Goal: Information Seeking & Learning: Learn about a topic

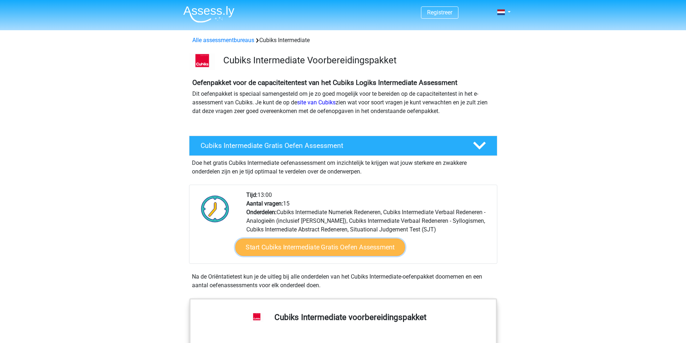
click at [304, 247] on link "Start Cubiks Intermediate Gratis Oefen Assessment" at bounding box center [320, 247] width 170 height 17
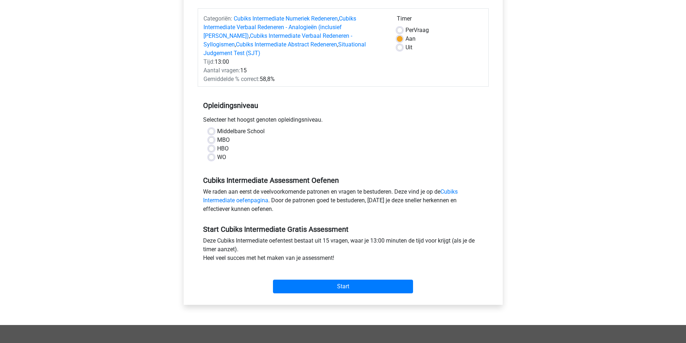
scroll to position [108, 0]
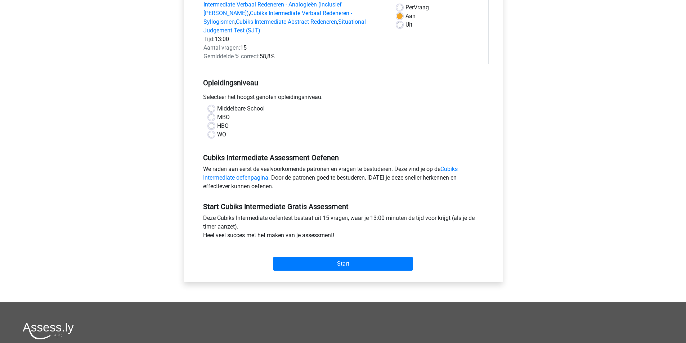
click at [217, 122] on label "HBO" at bounding box center [223, 126] width 12 height 9
click at [211, 122] on input "HBO" at bounding box center [212, 125] width 6 height 7
radio input "true"
click at [345, 257] on input "Start" at bounding box center [343, 264] width 140 height 14
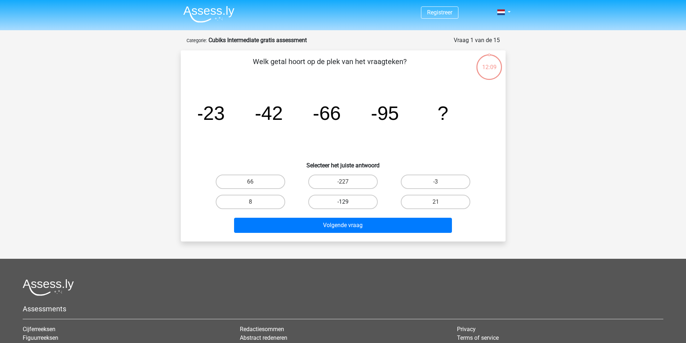
click at [356, 202] on label "-129" at bounding box center [343, 202] width 70 height 14
click at [348, 202] on input "-129" at bounding box center [345, 204] width 5 height 5
radio input "true"
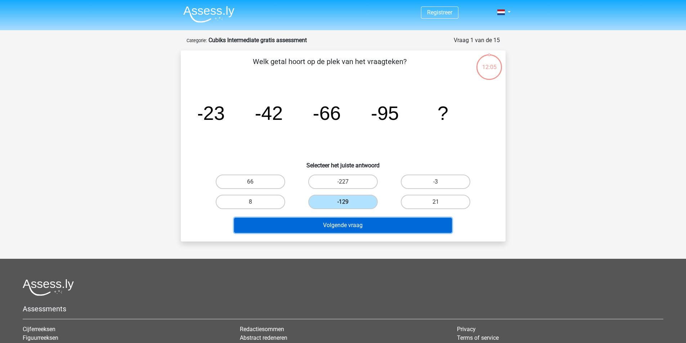
click at [370, 227] on button "Volgende vraag" at bounding box center [343, 225] width 218 height 15
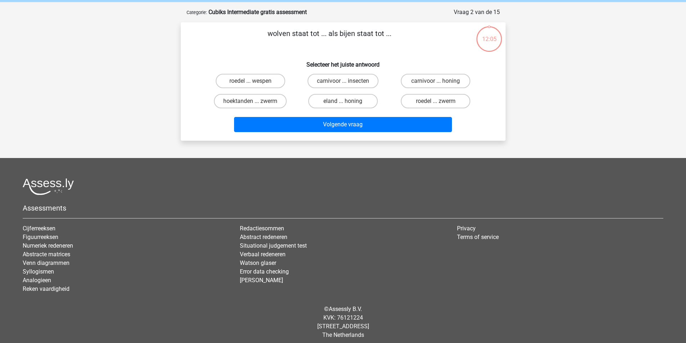
scroll to position [33, 0]
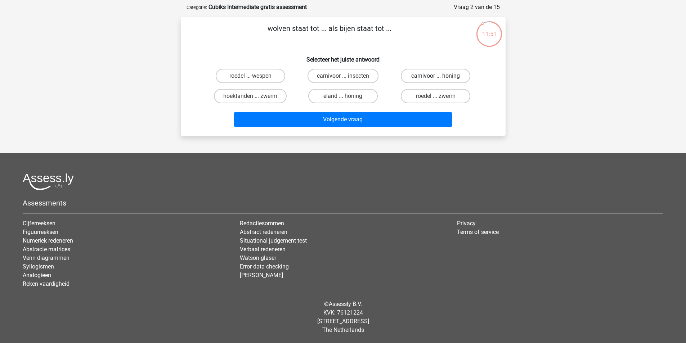
click at [423, 74] on label "carnivoor ... honing" at bounding box center [436, 76] width 70 height 14
click at [436, 76] on input "carnivoor ... honing" at bounding box center [438, 78] width 5 height 5
radio input "true"
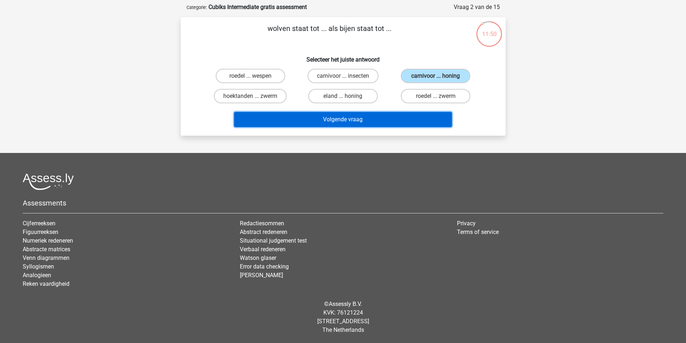
click at [377, 117] on button "Volgende vraag" at bounding box center [343, 119] width 218 height 15
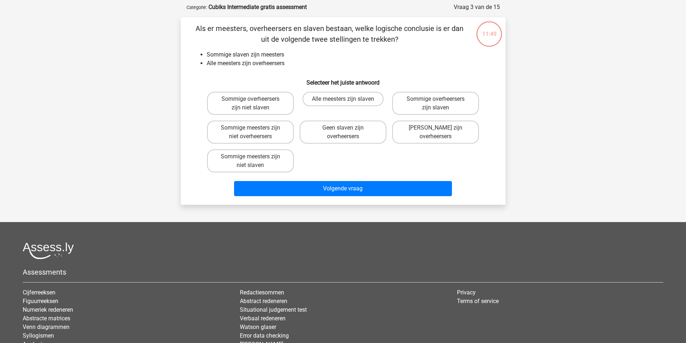
scroll to position [36, 0]
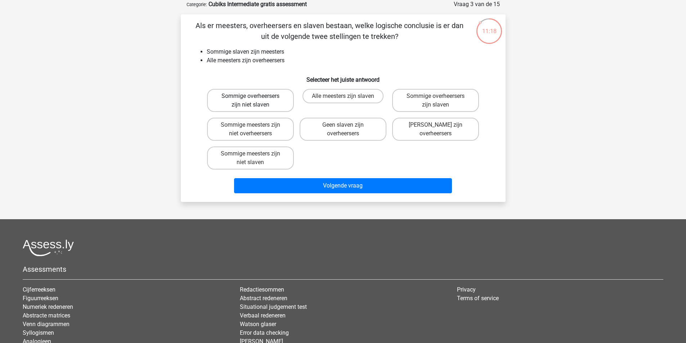
click at [272, 99] on label "Sommige overheersers zijn niet slaven" at bounding box center [250, 100] width 87 height 23
click at [255, 99] on input "Sommige overheersers zijn niet slaven" at bounding box center [252, 98] width 5 height 5
radio input "true"
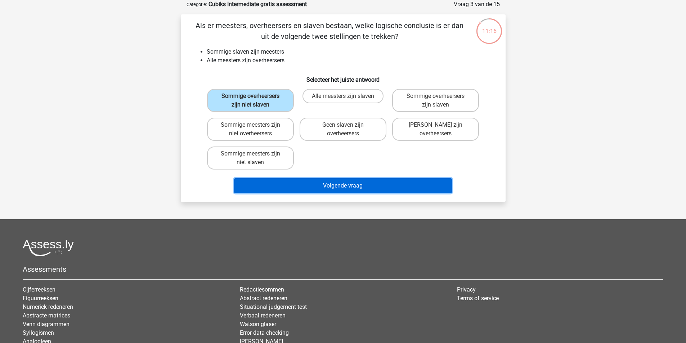
click at [351, 184] on button "Volgende vraag" at bounding box center [343, 185] width 218 height 15
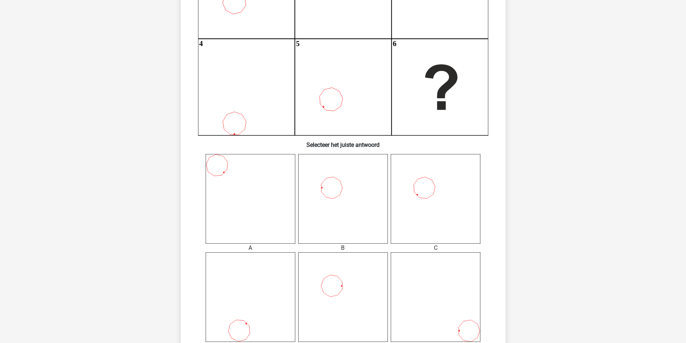
scroll to position [144, 0]
click at [348, 185] on icon at bounding box center [343, 197] width 90 height 90
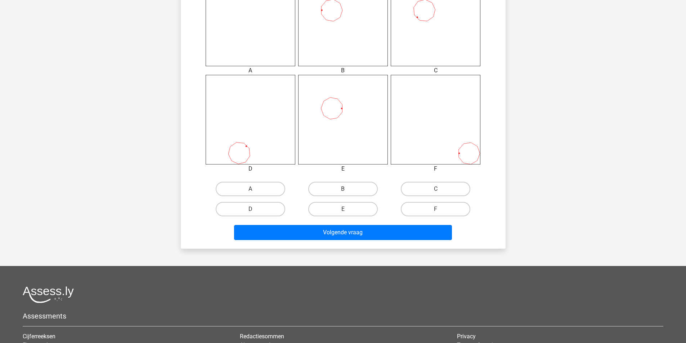
scroll to position [324, 0]
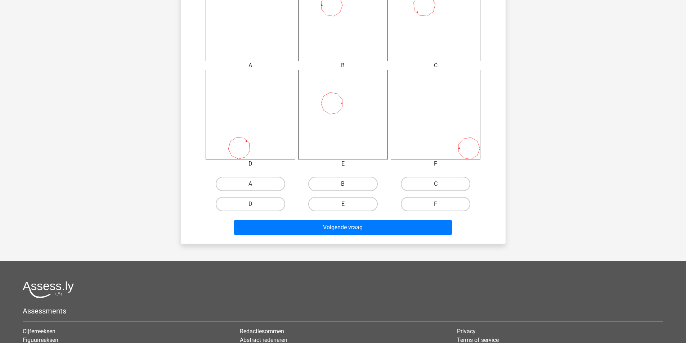
click at [340, 188] on label "B" at bounding box center [343, 184] width 70 height 14
click at [343, 188] on input "B" at bounding box center [345, 186] width 5 height 5
radio input "true"
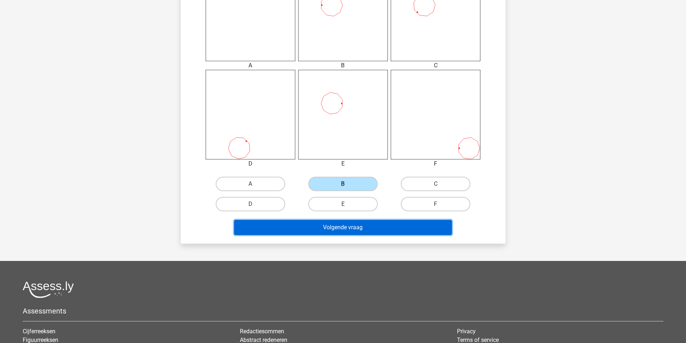
click at [357, 225] on button "Volgende vraag" at bounding box center [343, 227] width 218 height 15
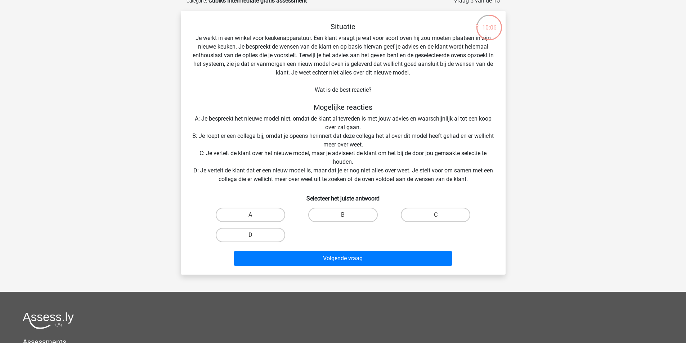
scroll to position [24, 0]
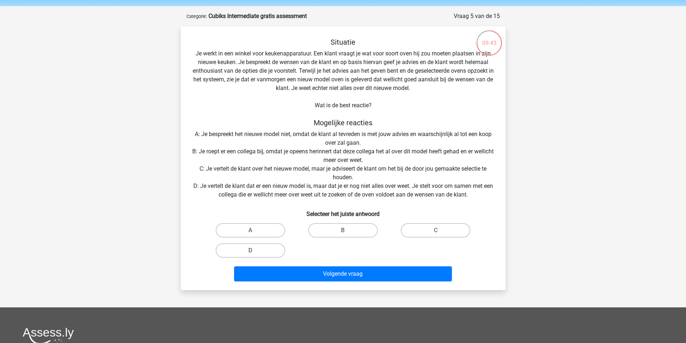
click at [269, 247] on label "D" at bounding box center [251, 250] width 70 height 14
click at [255, 251] on input "D" at bounding box center [252, 253] width 5 height 5
radio input "true"
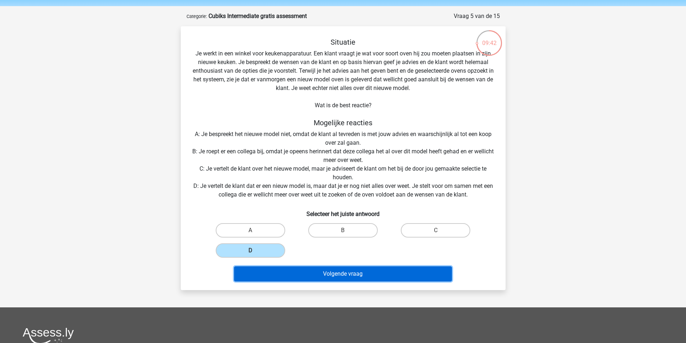
click at [335, 272] on button "Volgende vraag" at bounding box center [343, 274] width 218 height 15
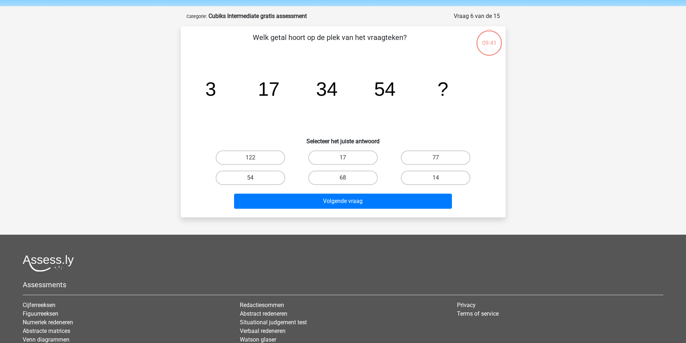
scroll to position [36, 0]
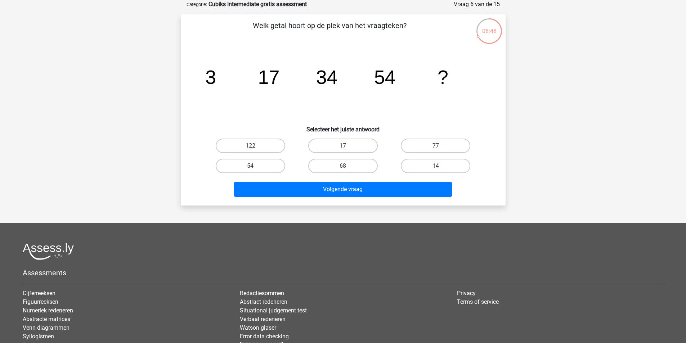
click at [258, 142] on label "122" at bounding box center [251, 146] width 70 height 14
click at [255, 146] on input "122" at bounding box center [252, 148] width 5 height 5
radio input "true"
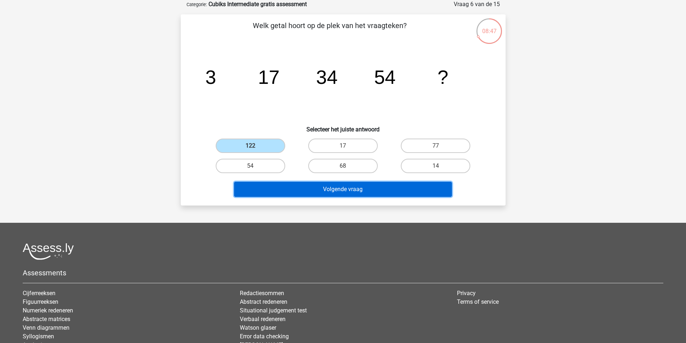
click at [357, 191] on button "Volgende vraag" at bounding box center [343, 189] width 218 height 15
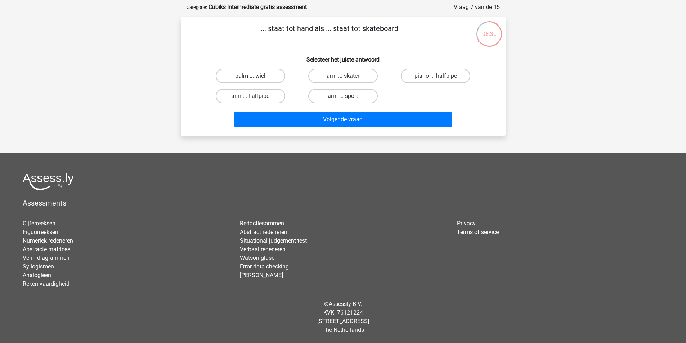
click at [243, 74] on label "palm ... wiel" at bounding box center [251, 76] width 70 height 14
click at [250, 76] on input "palm ... wiel" at bounding box center [252, 78] width 5 height 5
radio input "true"
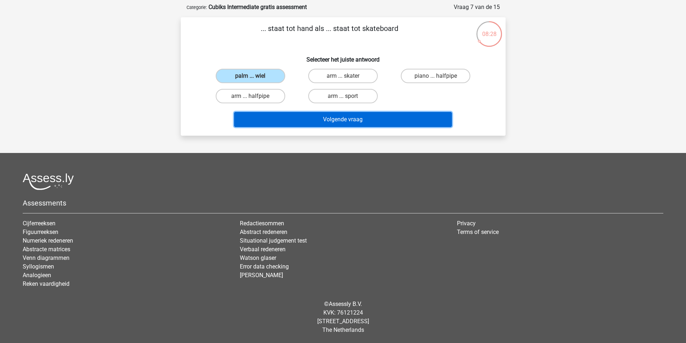
click at [363, 117] on button "Volgende vraag" at bounding box center [343, 119] width 218 height 15
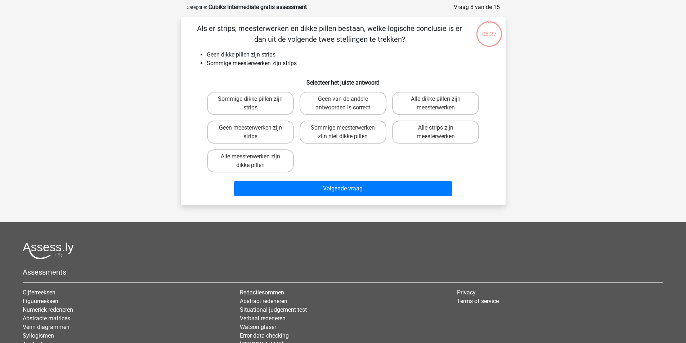
scroll to position [36, 0]
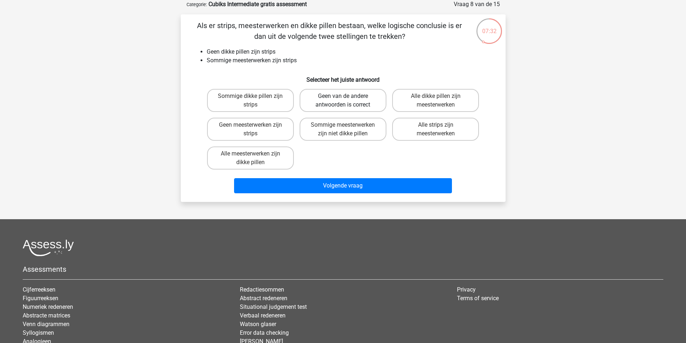
click at [354, 97] on label "Geen van de andere antwoorden is correct" at bounding box center [343, 100] width 87 height 23
click at [348, 97] on input "Geen van de andere antwoorden is correct" at bounding box center [345, 98] width 5 height 5
radio input "true"
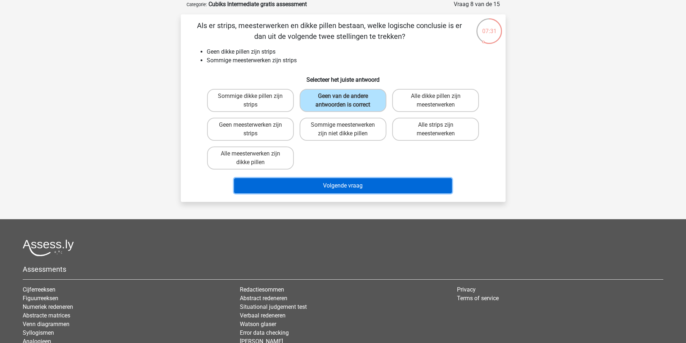
click at [340, 187] on button "Volgende vraag" at bounding box center [343, 185] width 218 height 15
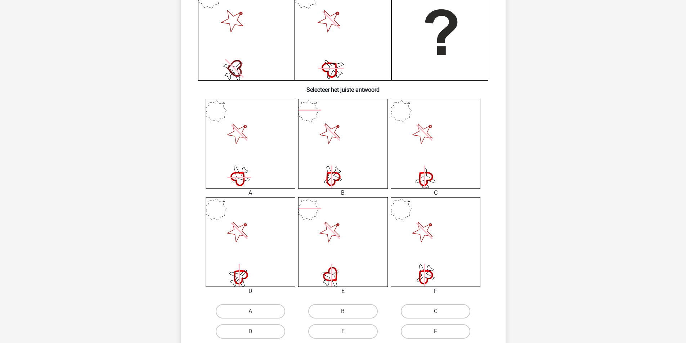
scroll to position [216, 0]
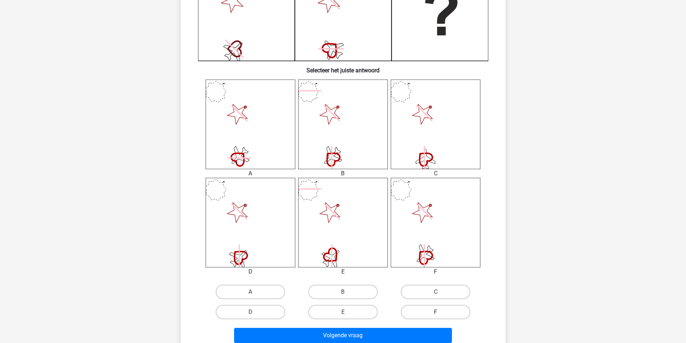
click at [434, 311] on label "F" at bounding box center [436, 312] width 70 height 14
click at [436, 312] on input "F" at bounding box center [438, 314] width 5 height 5
radio input "true"
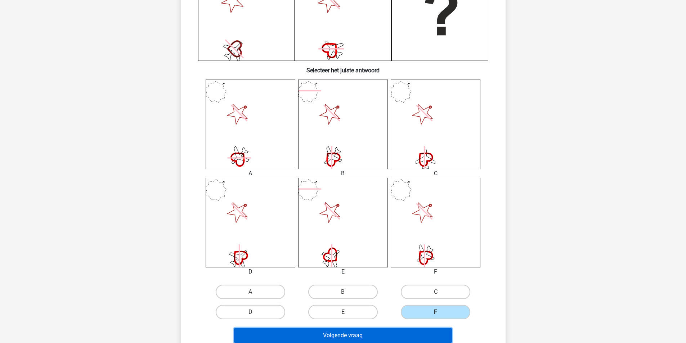
click at [412, 331] on button "Volgende vraag" at bounding box center [343, 335] width 218 height 15
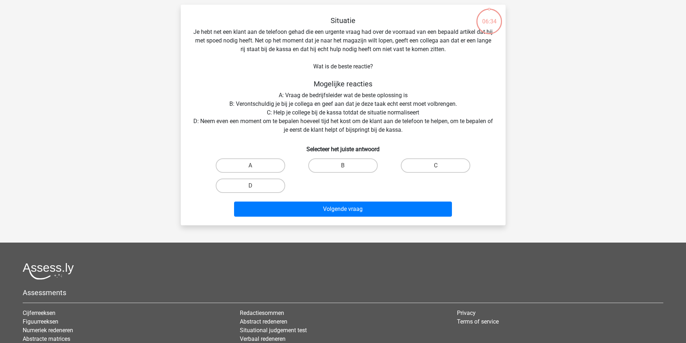
scroll to position [36, 0]
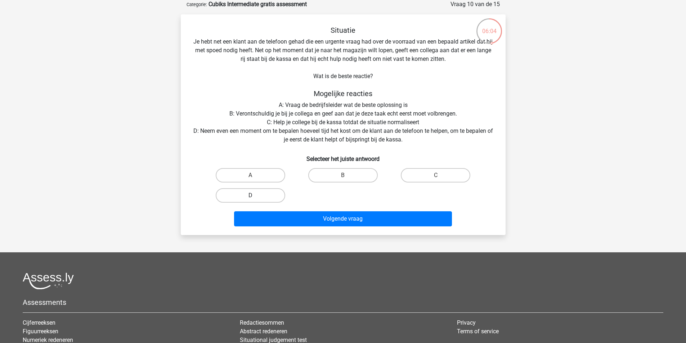
click at [262, 197] on label "D" at bounding box center [251, 195] width 70 height 14
click at [255, 197] on input "D" at bounding box center [252, 198] width 5 height 5
radio input "true"
click at [339, 227] on div "Volgende vraag" at bounding box center [343, 220] width 278 height 18
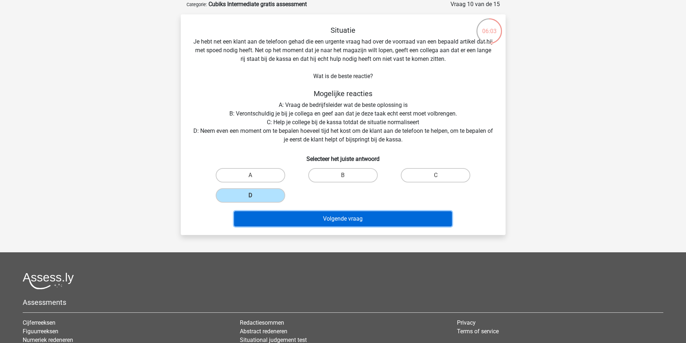
click at [337, 214] on button "Volgende vraag" at bounding box center [343, 218] width 218 height 15
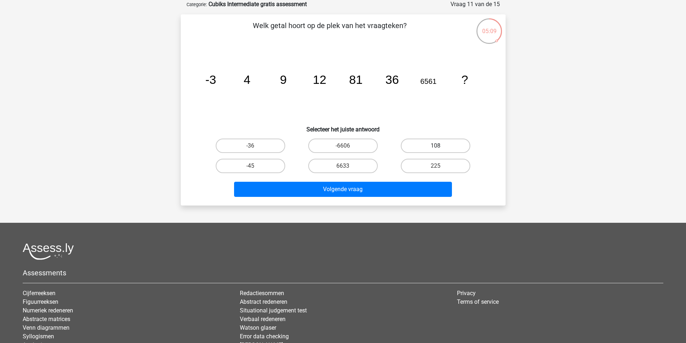
click at [417, 148] on label "108" at bounding box center [436, 146] width 70 height 14
click at [436, 148] on input "108" at bounding box center [438, 148] width 5 height 5
radio input "true"
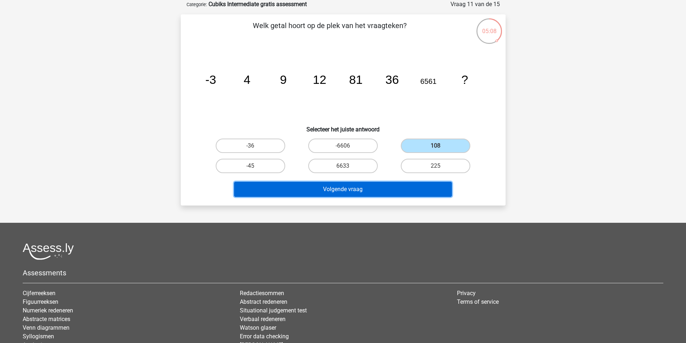
click at [387, 189] on button "Volgende vraag" at bounding box center [343, 189] width 218 height 15
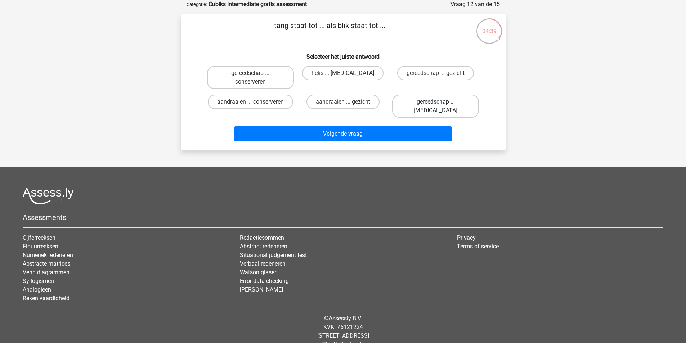
click at [427, 106] on label "gereedschap ... ogen" at bounding box center [435, 106] width 87 height 23
click at [436, 106] on input "gereedschap ... ogen" at bounding box center [438, 104] width 5 height 5
radio input "true"
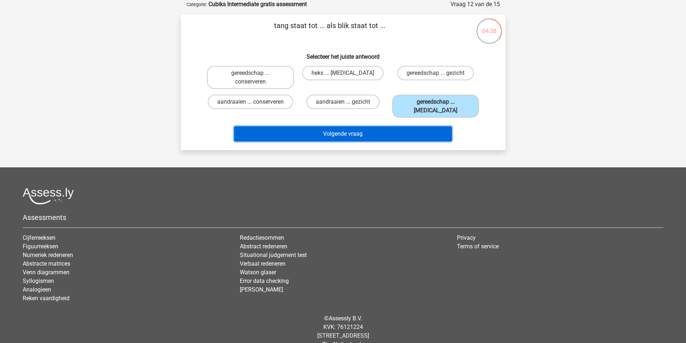
click at [384, 130] on button "Volgende vraag" at bounding box center [343, 133] width 218 height 15
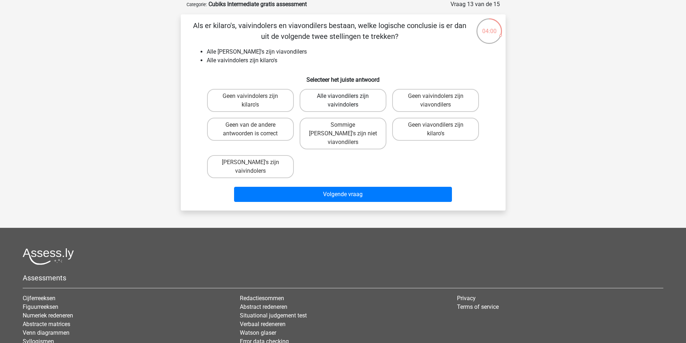
click at [358, 97] on label "Alle viavondilers zijn vaivindolers" at bounding box center [343, 100] width 87 height 23
click at [348, 97] on input "Alle viavondilers zijn vaivindolers" at bounding box center [345, 98] width 5 height 5
radio input "true"
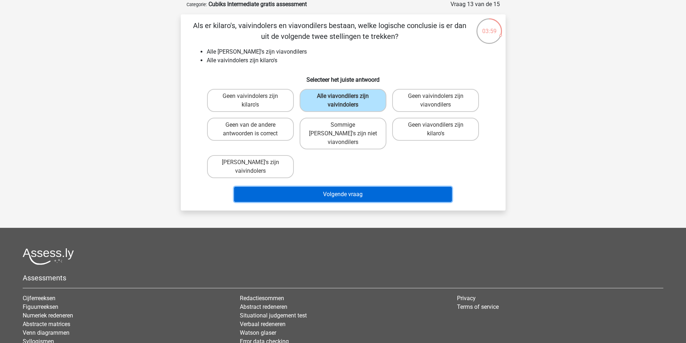
click at [345, 187] on button "Volgende vraag" at bounding box center [343, 194] width 218 height 15
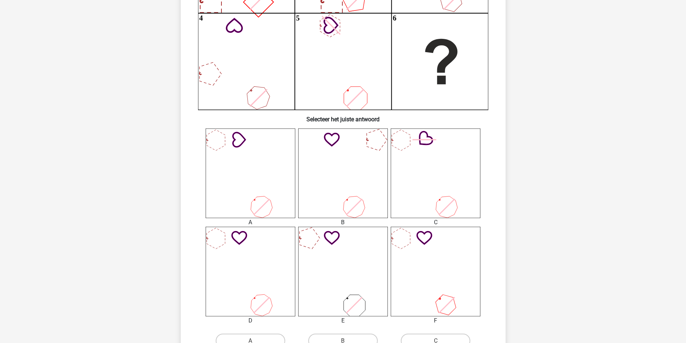
scroll to position [180, 0]
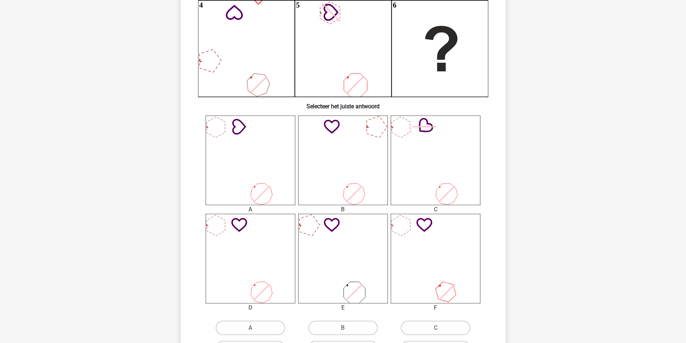
click at [315, 155] on icon at bounding box center [343, 161] width 90 height 90
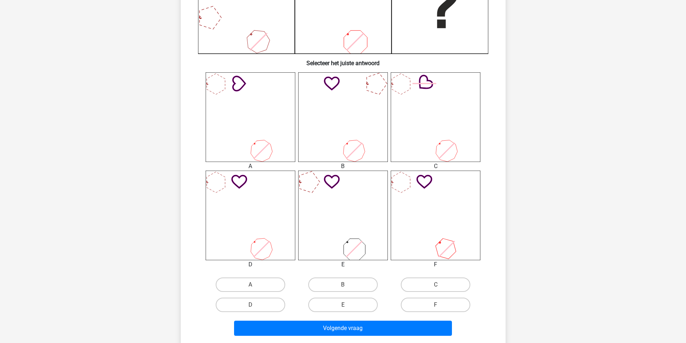
scroll to position [252, 0]
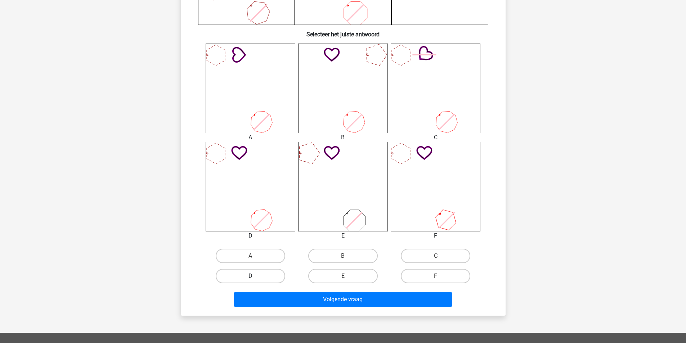
click at [270, 270] on label "D" at bounding box center [251, 276] width 70 height 14
click at [255, 276] on input "D" at bounding box center [252, 278] width 5 height 5
radio input "true"
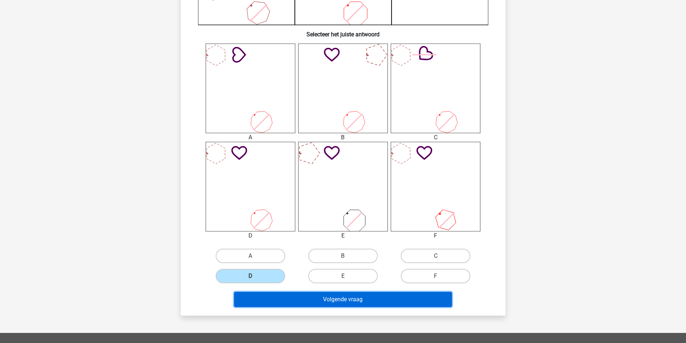
click at [299, 299] on button "Volgende vraag" at bounding box center [343, 299] width 218 height 15
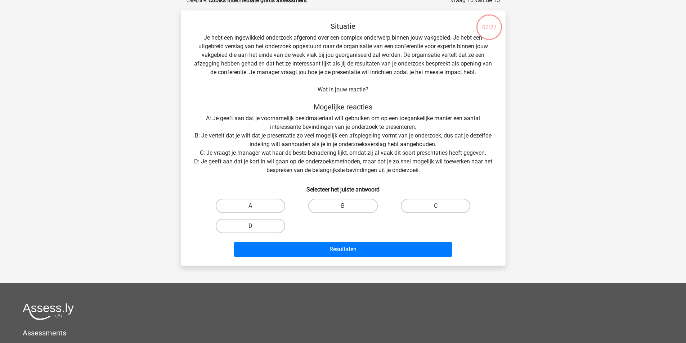
scroll to position [36, 0]
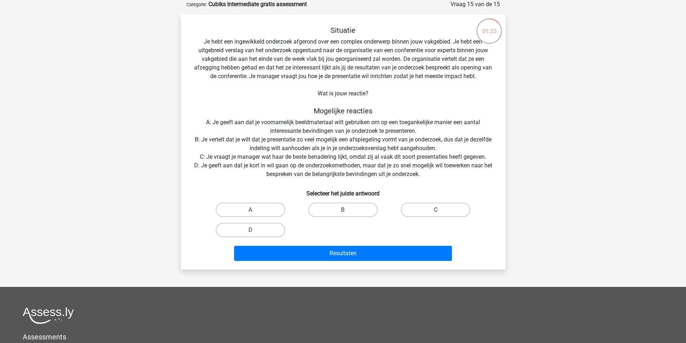
click at [424, 210] on label "C" at bounding box center [436, 210] width 70 height 14
click at [436, 210] on input "C" at bounding box center [438, 212] width 5 height 5
radio input "true"
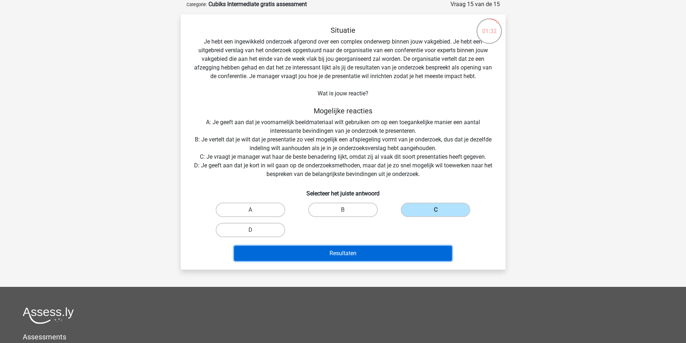
click at [375, 258] on button "Resultaten" at bounding box center [343, 253] width 218 height 15
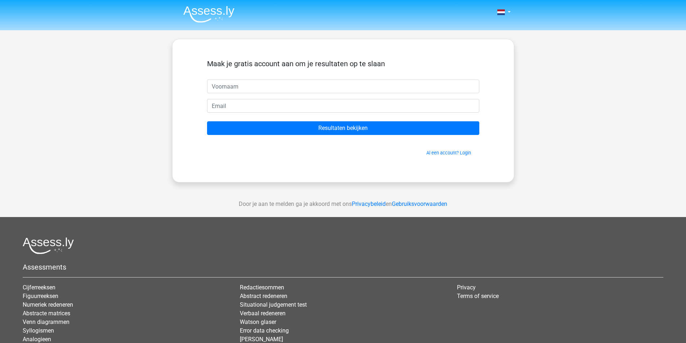
click at [319, 85] on input "text" at bounding box center [343, 87] width 272 height 14
type input "Jan"
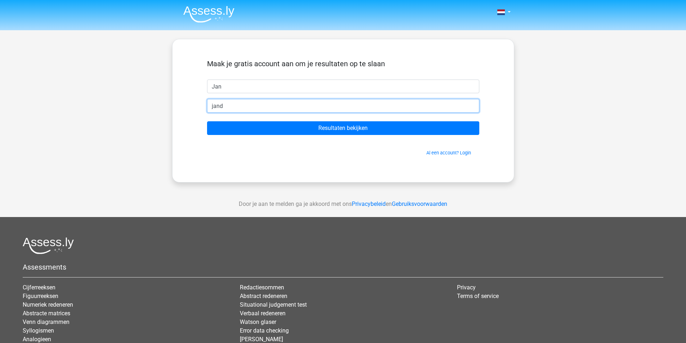
type input "jandhondt2@gmail.com"
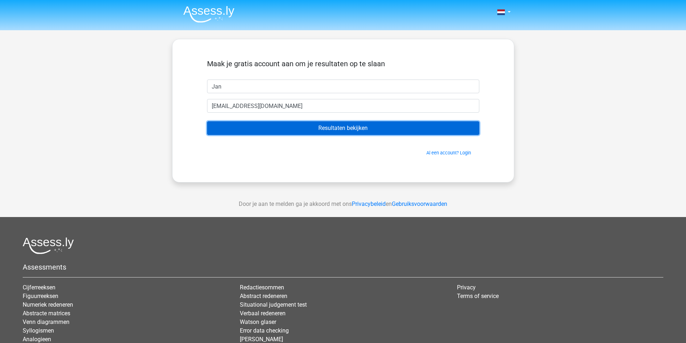
click at [309, 130] on input "Resultaten bekijken" at bounding box center [343, 128] width 272 height 14
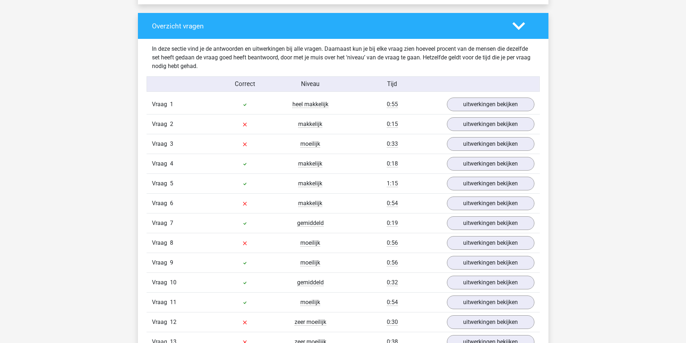
scroll to position [792, 0]
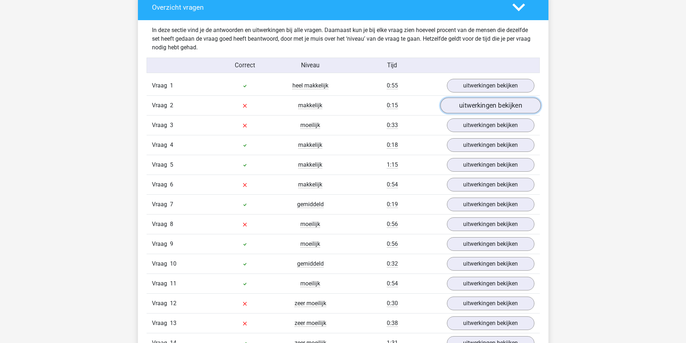
click at [483, 107] on link "uitwerkingen bekijken" at bounding box center [490, 106] width 100 height 16
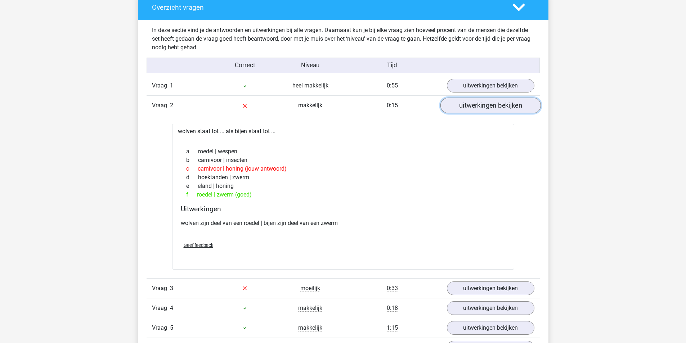
click at [483, 107] on link "uitwerkingen bekijken" at bounding box center [490, 106] width 100 height 16
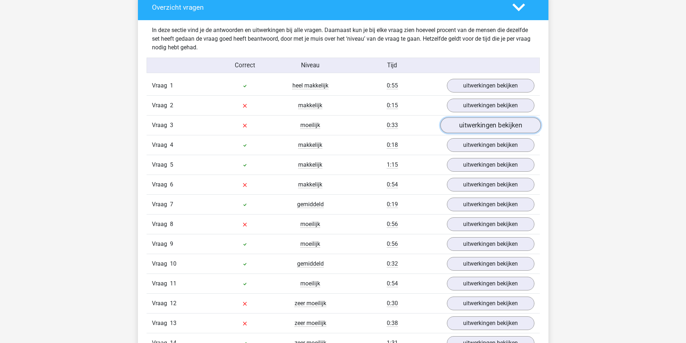
click at [485, 122] on link "uitwerkingen bekijken" at bounding box center [490, 126] width 100 height 16
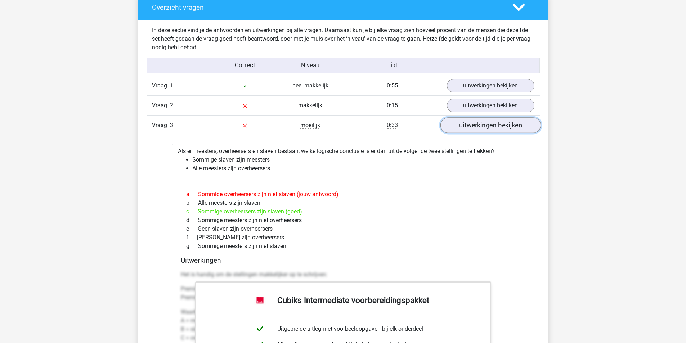
click at [485, 122] on link "uitwerkingen bekijken" at bounding box center [490, 126] width 100 height 16
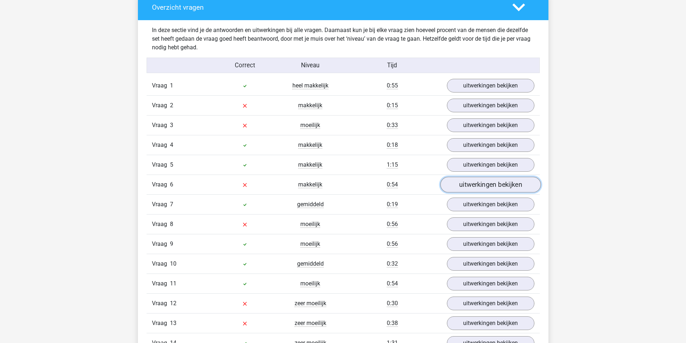
click at [474, 188] on link "uitwerkingen bekijken" at bounding box center [490, 185] width 100 height 16
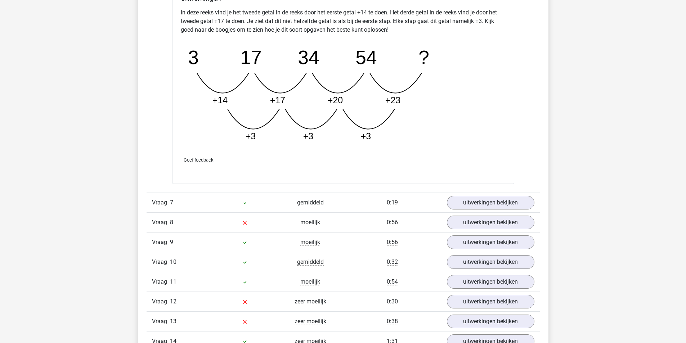
scroll to position [1189, 0]
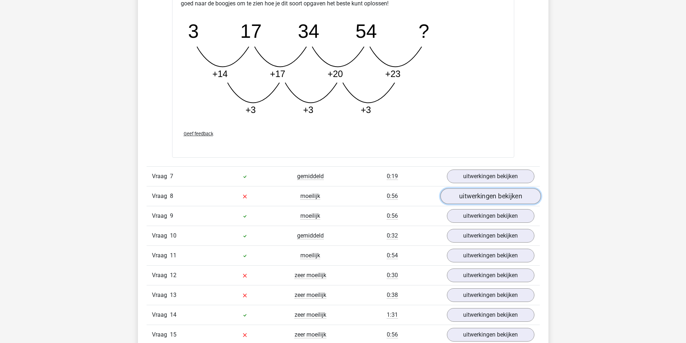
click at [480, 197] on link "uitwerkingen bekijken" at bounding box center [490, 196] width 100 height 16
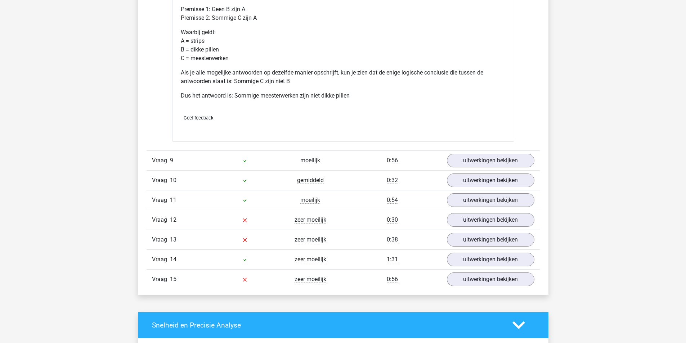
scroll to position [1573, 0]
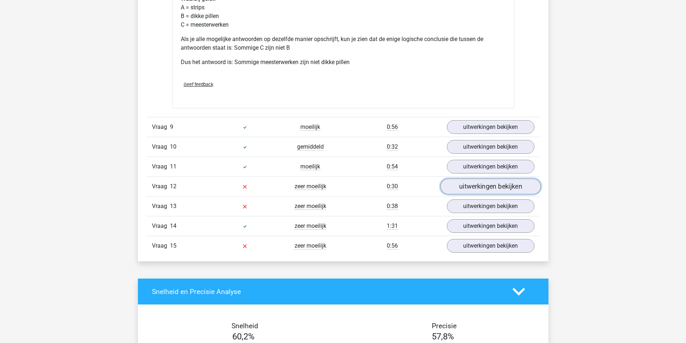
click at [480, 194] on link "uitwerkingen bekijken" at bounding box center [490, 187] width 100 height 16
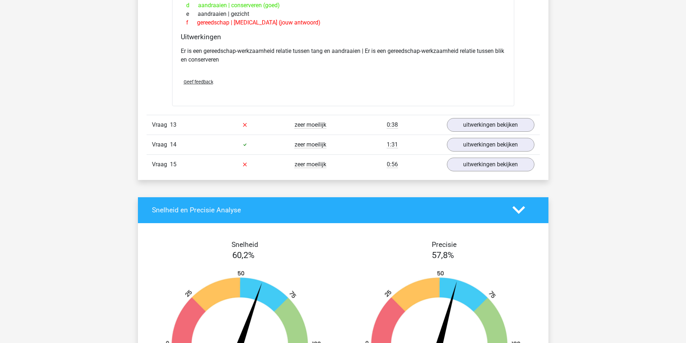
scroll to position [1837, 0]
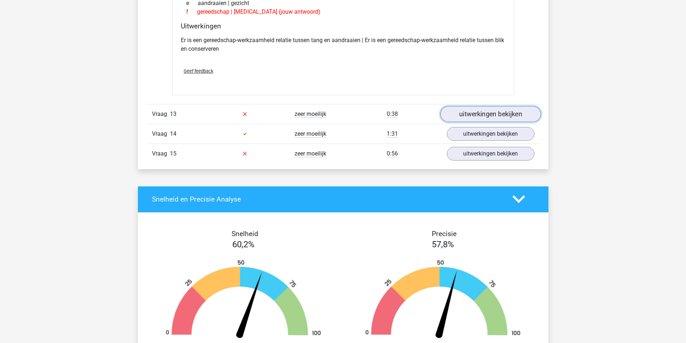
click at [465, 122] on link "uitwerkingen bekijken" at bounding box center [490, 114] width 100 height 16
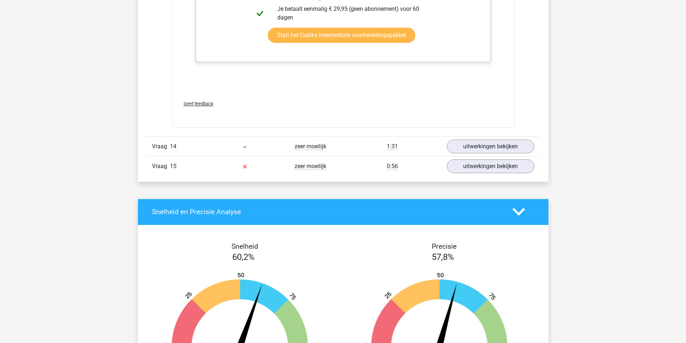
scroll to position [2221, 0]
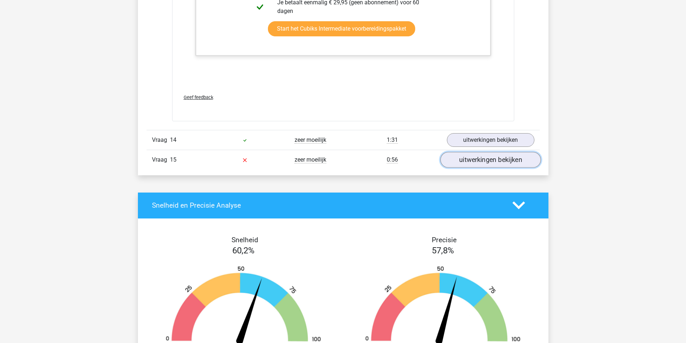
click at [469, 168] on link "uitwerkingen bekijken" at bounding box center [490, 160] width 100 height 16
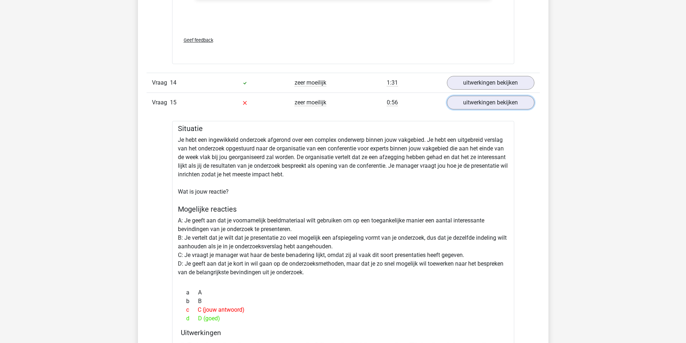
scroll to position [2269, 0]
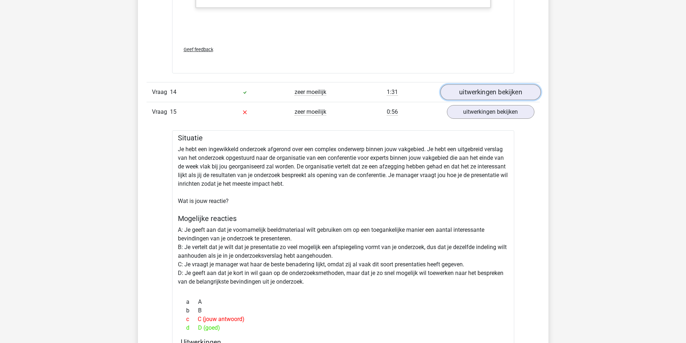
click at [481, 96] on link "uitwerkingen bekijken" at bounding box center [490, 92] width 100 height 16
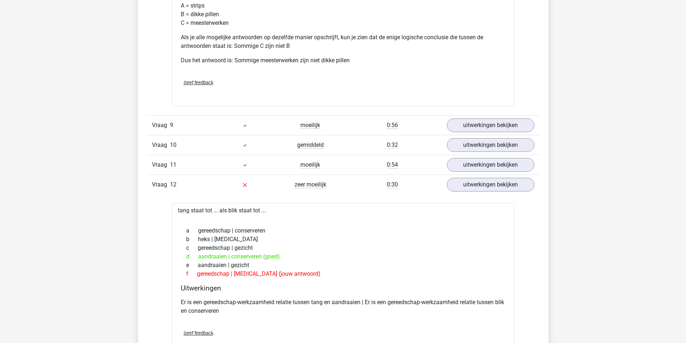
scroll to position [1573, 0]
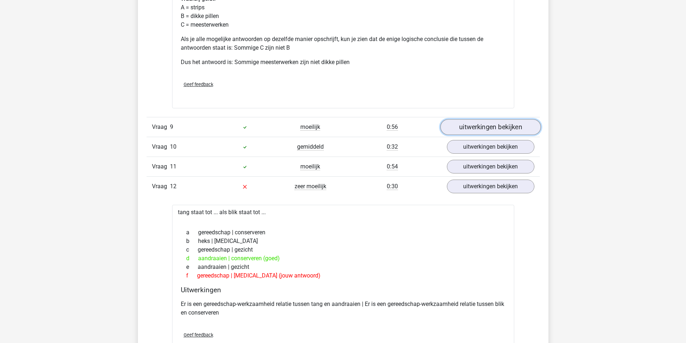
click at [492, 134] on link "uitwerkingen bekijken" at bounding box center [490, 127] width 100 height 16
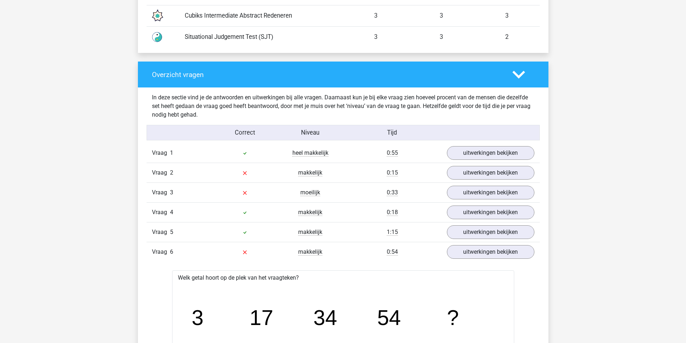
scroll to position [720, 0]
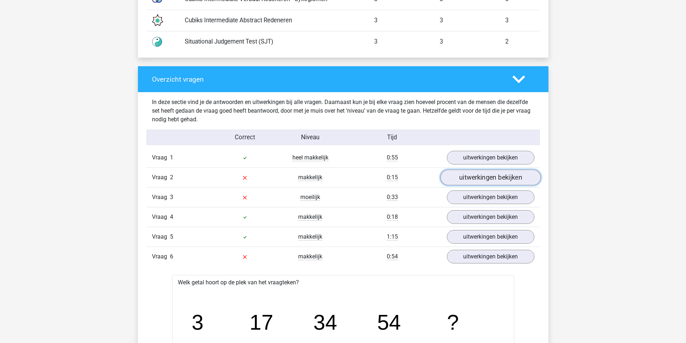
click at [478, 179] on link "uitwerkingen bekijken" at bounding box center [490, 178] width 100 height 16
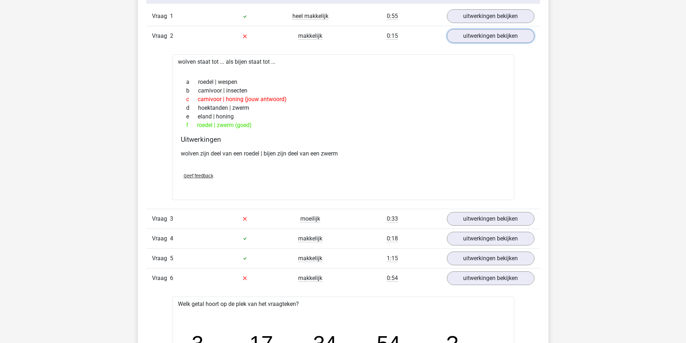
scroll to position [912, 0]
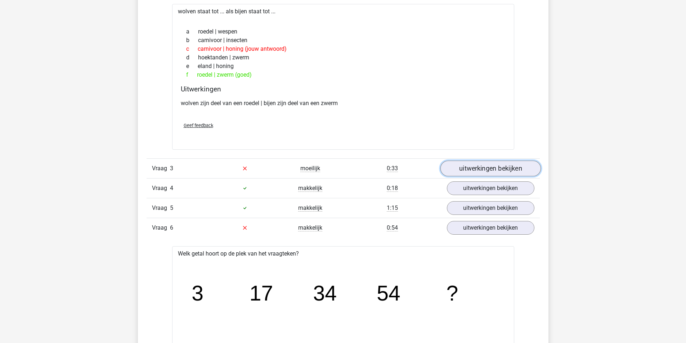
click at [474, 168] on link "uitwerkingen bekijken" at bounding box center [490, 169] width 100 height 16
